Goal: Task Accomplishment & Management: Manage account settings

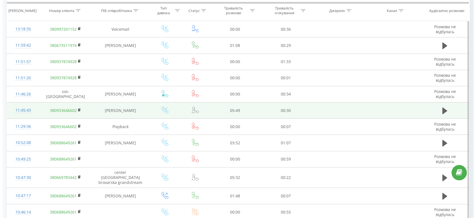
scroll to position [120, 0]
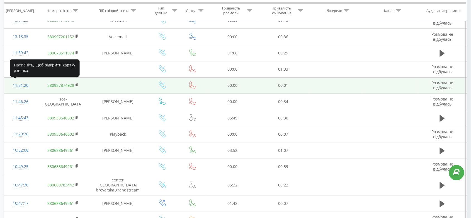
click at [26, 85] on div "11:51:20" at bounding box center [20, 85] width 21 height 11
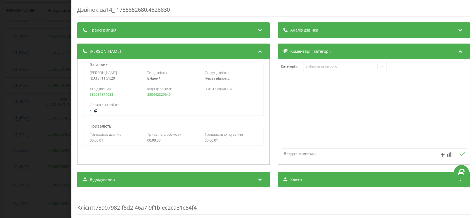
click at [76, 108] on div "Дзвінок : ua14_-1755852680.4828830 Транскрипція Для AI-аналізу майбутніх дзвінк…" at bounding box center [273, 109] width 405 height 218
click at [46, 100] on div "Дзвінок : ua14_-1755852680.4828830 Транскрипція Для AI-аналізу майбутніх дзвінк…" at bounding box center [238, 109] width 476 height 218
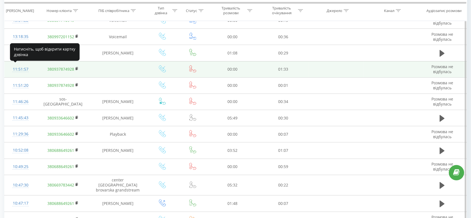
click at [20, 70] on div "11:51:57" at bounding box center [20, 69] width 21 height 11
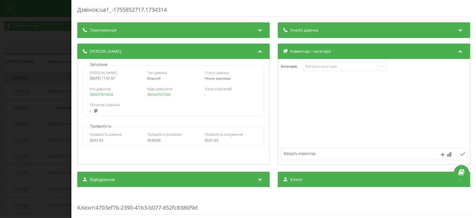
click at [51, 105] on div "Дзвінок : ua1_-1755852717.1734314 Транскрипція Для AI-аналізу майбутніх дзвінкі…" at bounding box center [238, 109] width 476 height 218
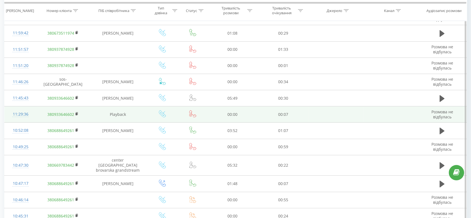
scroll to position [139, 0]
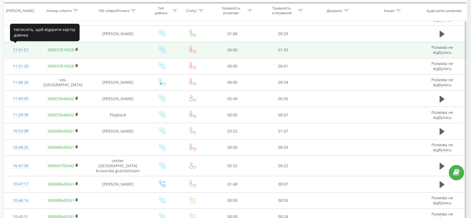
click at [21, 53] on div "11:51:57" at bounding box center [20, 50] width 21 height 11
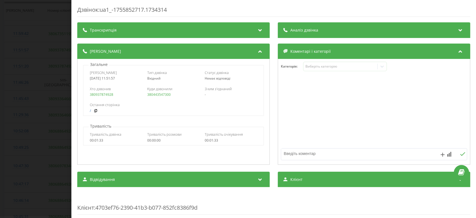
click at [51, 93] on div "Дзвінок : ua1_-1755852717.1734314 Транскрипція Для AI-аналізу майбутніх дзвінкі…" at bounding box center [238, 109] width 476 height 218
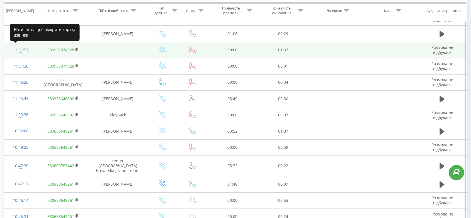
click at [23, 49] on div "11:51:57" at bounding box center [20, 50] width 21 height 11
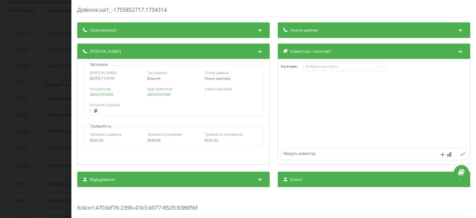
click at [42, 128] on div "Дзвінок : ua1_-1755852717.1734314 Транскрипція Для AI-аналізу майбутніх дзвінкі…" at bounding box center [238, 109] width 476 height 218
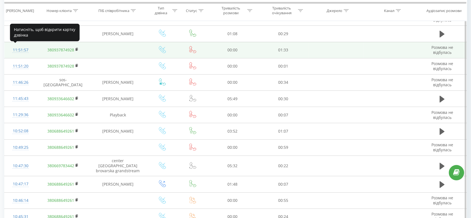
click at [27, 48] on div "11:51:57" at bounding box center [20, 50] width 21 height 11
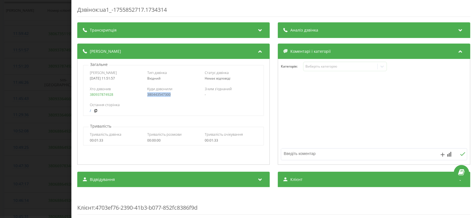
drag, startPoint x: 171, startPoint y: 95, endPoint x: 145, endPoint y: 93, distance: 26.8
click at [145, 93] on div "Хто дзвонив 380937874928 Куди дзвонили 380443547300 З ким з'єднаний -" at bounding box center [173, 91] width 180 height 16
click at [53, 95] on div "Дзвінок : ua1_-1755852717.1734314 Транскрипція Для AI-аналізу майбутніх дзвінкі…" at bounding box center [238, 109] width 476 height 218
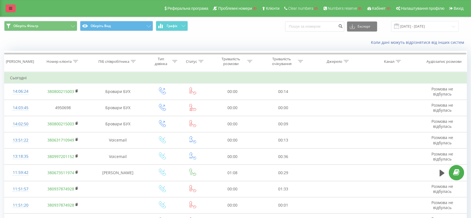
drag, startPoint x: 7, startPoint y: 3, endPoint x: 10, endPoint y: 6, distance: 4.5
click at [10, 6] on div "Реферальна програма Проблемні номери Клієнти Clear numbers Numbers reserve Кабі…" at bounding box center [235, 8] width 471 height 17
click at [10, 6] on link at bounding box center [11, 8] width 10 height 8
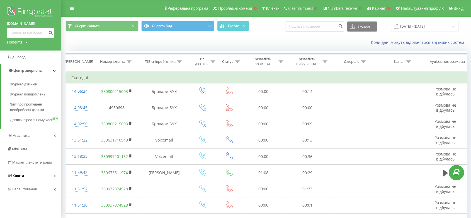
click at [36, 182] on link "Кошти" at bounding box center [30, 175] width 61 height 13
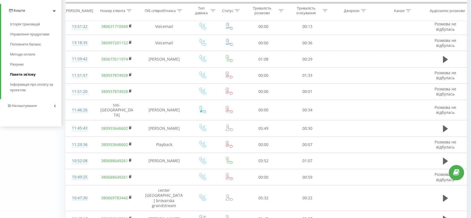
scroll to position [112, 0]
click at [35, 110] on link "Налаштування" at bounding box center [30, 106] width 61 height 13
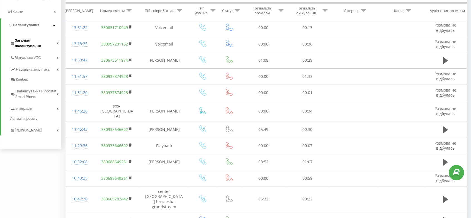
click at [39, 44] on link "Загальні налаштування" at bounding box center [35, 42] width 51 height 17
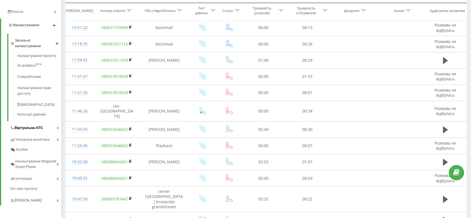
click at [42, 121] on link "Віртуальна АТС" at bounding box center [35, 127] width 51 height 12
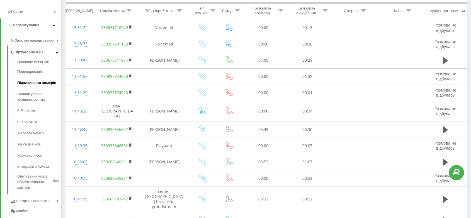
click at [40, 80] on link "Підключення номерів" at bounding box center [39, 82] width 44 height 11
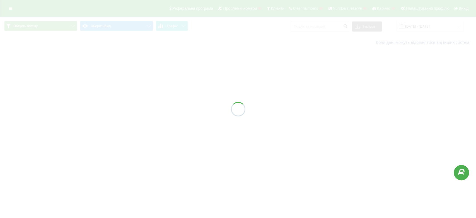
click at [164, 108] on div at bounding box center [238, 109] width 476 height 218
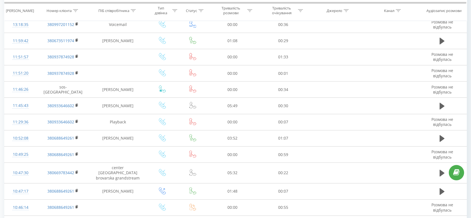
scroll to position [159, 0]
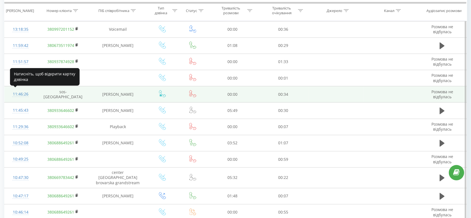
click at [26, 93] on div "11:46:26" at bounding box center [20, 94] width 21 height 11
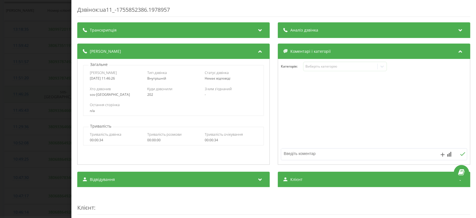
click at [26, 93] on div "Дзвінок : ua11_-1755852386.1978957 Транскрипція Для AI-аналізу майбутніх дзвінк…" at bounding box center [238, 109] width 476 height 218
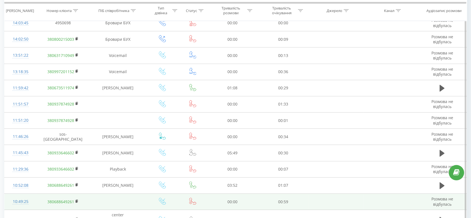
scroll to position [118, 0]
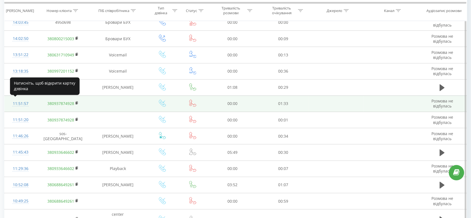
click at [27, 103] on div "11:51:57" at bounding box center [20, 103] width 21 height 11
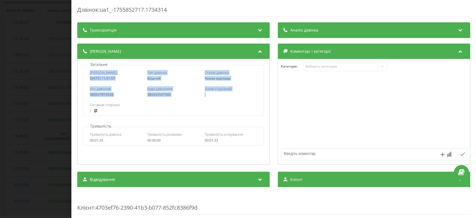
drag, startPoint x: 87, startPoint y: 71, endPoint x: 254, endPoint y: 94, distance: 168.7
click at [254, 94] on div "Дата дзвінка [DATE] 11:51:57 Тип дзвінка Вхідний Статус дзвінка Немає відповіді…" at bounding box center [173, 90] width 181 height 51
copy div "Дата дзвінка [DATE] 11:51:57 Тип дзвінка Вхідний Статус дзвінка Немає відповіді…"
click at [58, 106] on div "Дзвінок : ua1_-1755852717.1734314 Транскрипція Для AI-аналізу майбутніх дзвінкі…" at bounding box center [238, 109] width 476 height 218
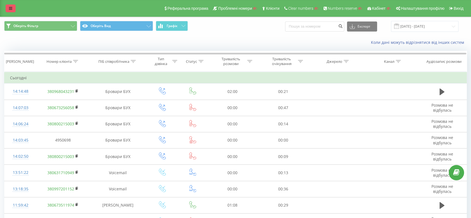
drag, startPoint x: 9, startPoint y: 14, endPoint x: 9, endPoint y: 11, distance: 3.1
click at [9, 11] on div "Реферальна програма Проблемні номери Клієнти Clear numbers Numbers reserve Кабі…" at bounding box center [235, 8] width 471 height 17
click at [9, 11] on link at bounding box center [11, 8] width 10 height 8
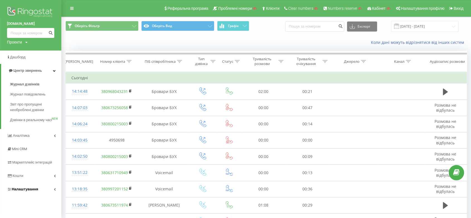
click at [34, 196] on link "Налаштування" at bounding box center [30, 188] width 61 height 13
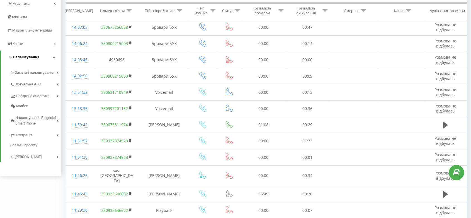
scroll to position [80, 0]
click at [23, 85] on span "Віртуальна АТС" at bounding box center [28, 84] width 28 height 6
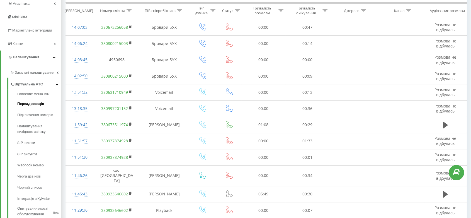
click at [32, 107] on link "Переадресація" at bounding box center [39, 103] width 44 height 11
